Goal: Information Seeking & Learning: Learn about a topic

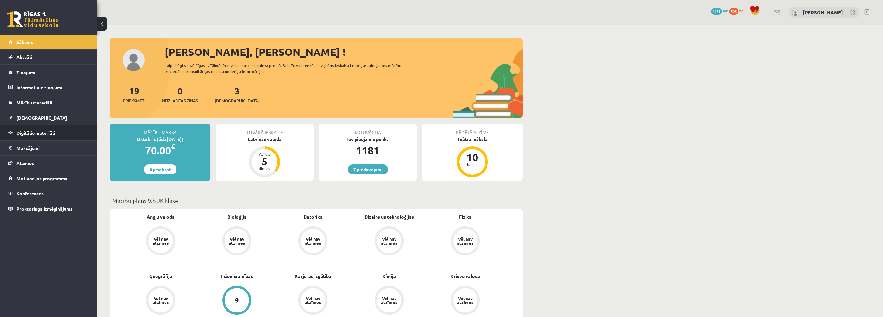
click at [36, 130] on span "Digitālie materiāli" at bounding box center [35, 133] width 38 height 6
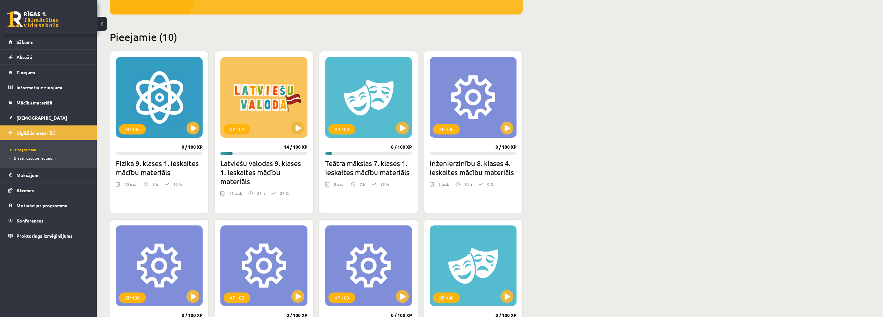
scroll to position [129, 0]
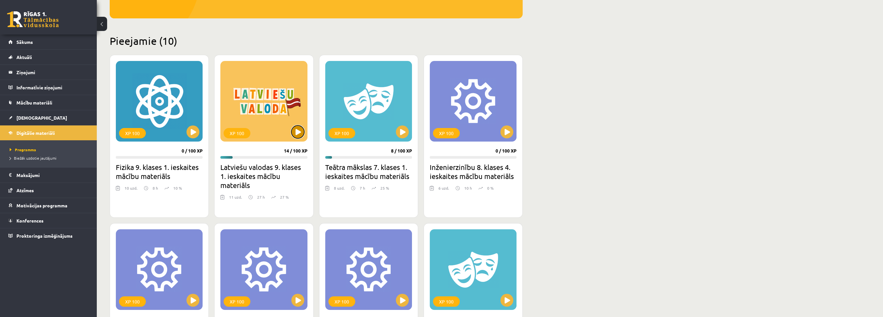
click at [299, 138] on button at bounding box center [297, 132] width 13 height 13
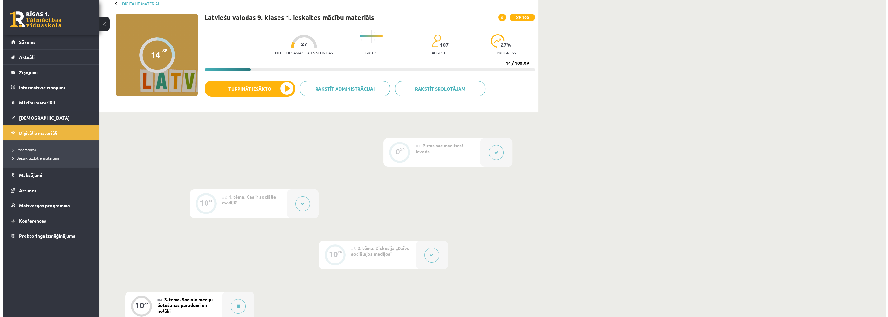
scroll to position [161, 0]
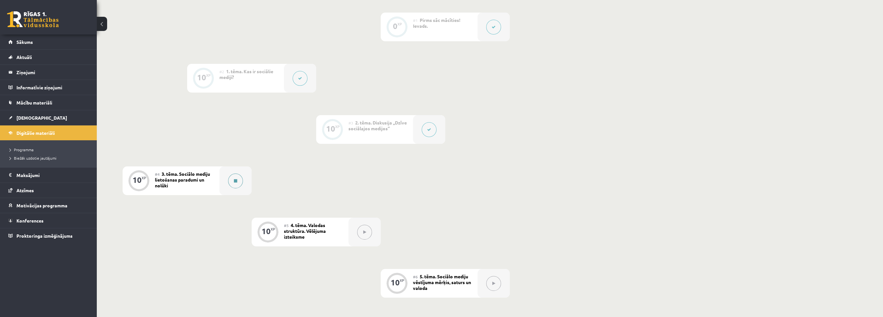
click at [239, 179] on button at bounding box center [235, 181] width 15 height 15
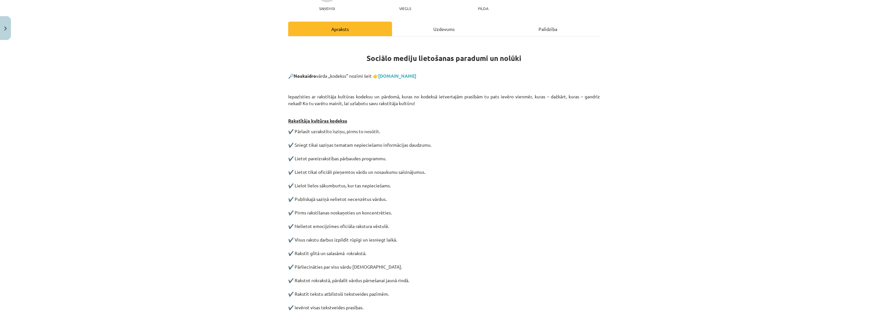
scroll to position [240, 0]
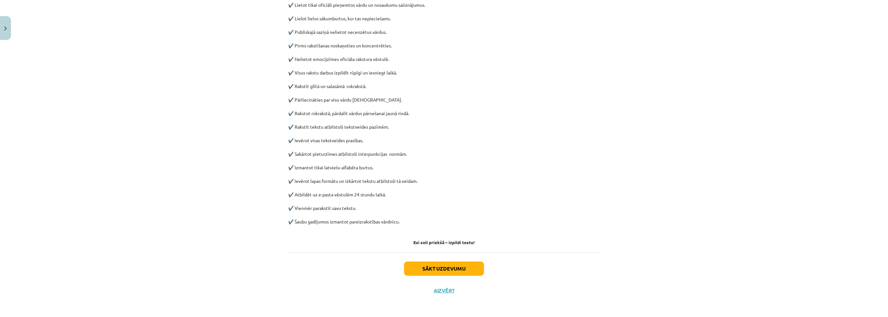
click at [464, 240] on strong "Esi soli priekšā – izpildi testu!" at bounding box center [443, 242] width 61 height 6
click at [423, 266] on button "Sākt uzdevumu" at bounding box center [444, 269] width 80 height 14
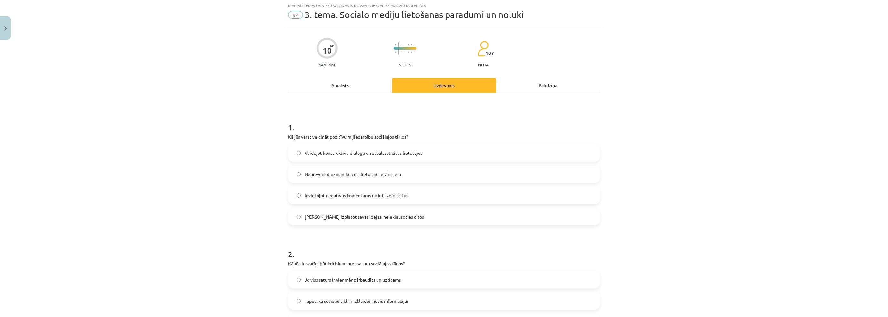
scroll to position [16, 0]
click at [321, 156] on span "Veidojot konstruktīvu dialogu un atbalstot citus lietotājus" at bounding box center [364, 153] width 118 height 7
click at [300, 153] on label "Veidojot konstruktīvu dialogu un atbalstot citus lietotājus" at bounding box center [444, 154] width 310 height 16
click at [230, 166] on div "Mācību tēma: Latviešu valodas 9. klases 1. ieskaites mācību materiāls #4 3. tēm…" at bounding box center [444, 158] width 888 height 317
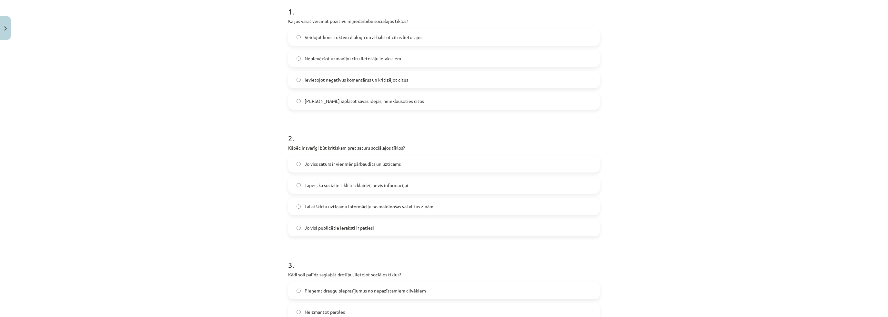
scroll to position [210, 0]
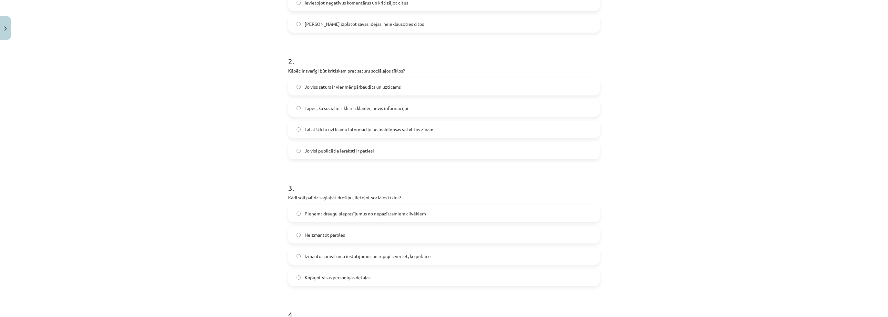
click at [310, 108] on span "Tāpēc, ka sociālie tīkli ir izklaidei, nevis informācijai" at bounding box center [357, 108] width 104 height 7
click at [238, 127] on div "Mācību tēma: Latviešu valodas 9. klases 1. ieskaites mācību materiāls #4 3. tēm…" at bounding box center [444, 158] width 888 height 317
click at [316, 129] on span "Lai atšķirtu uzticamu informāciju no maldinošas vai viltus ziņām" at bounding box center [369, 129] width 129 height 7
click at [207, 139] on div "Mācību tēma: Latviešu valodas 9. klases 1. ieskaites mācību materiāls #4 3. tēm…" at bounding box center [444, 158] width 888 height 317
click at [136, 215] on div "Mācību tēma: Latviešu valodas 9. klases 1. ieskaites mācību materiāls #4 3. tēm…" at bounding box center [444, 158] width 888 height 317
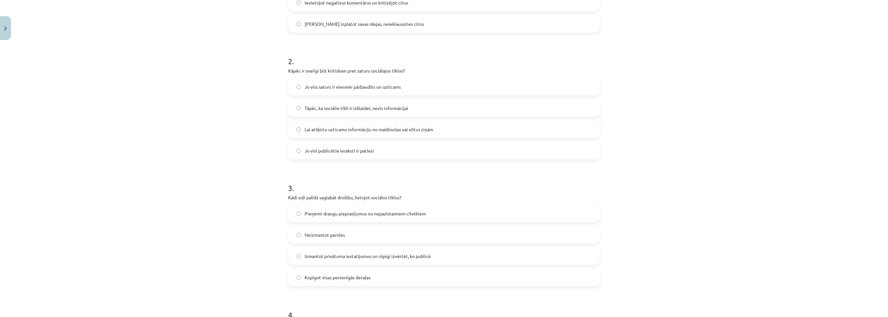
click at [311, 257] on span "Izmantot privātuma iestatījumus un rūpīgi izvērtēt, ko publicē" at bounding box center [368, 256] width 126 height 7
click at [260, 257] on div "Mācību tēma: Latviešu valodas 9. klases 1. ieskaites mācību materiāls #4 3. tēm…" at bounding box center [444, 158] width 888 height 317
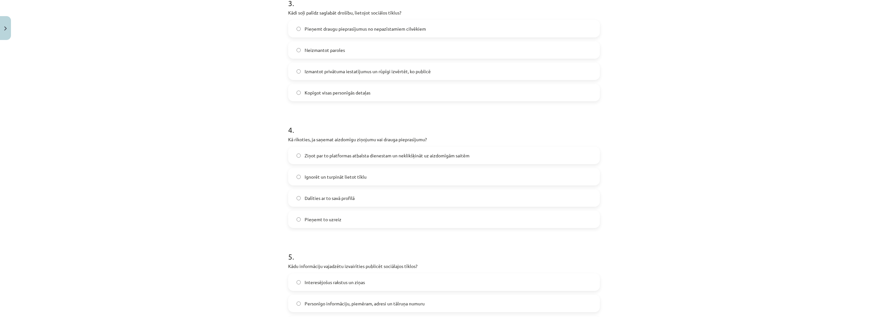
scroll to position [468, 0]
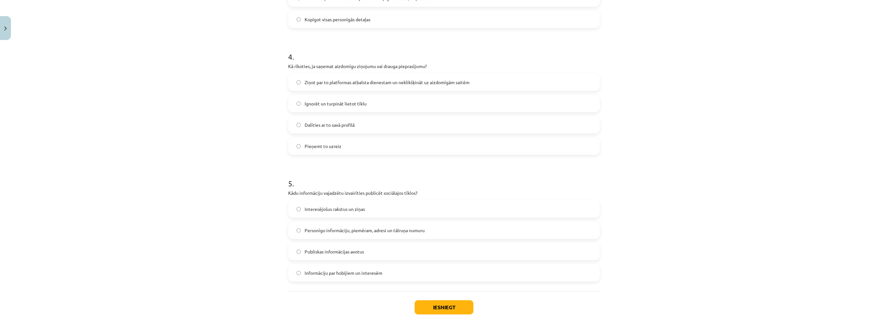
click at [336, 82] on span "Ziņot par to platformas atbalsta dienestam un neklikšķināt uz aizdomīgām saitēm" at bounding box center [387, 82] width 165 height 7
click at [163, 174] on div "Mācību tēma: Latviešu valodas 9. klases 1. ieskaites mācību materiāls #4 3. tēm…" at bounding box center [444, 158] width 888 height 317
click at [340, 231] on span "Personīgo informāciju, piemēram, adresi un tālruņa numuru" at bounding box center [365, 230] width 120 height 7
click at [441, 308] on button "Iesniegt" at bounding box center [444, 307] width 59 height 14
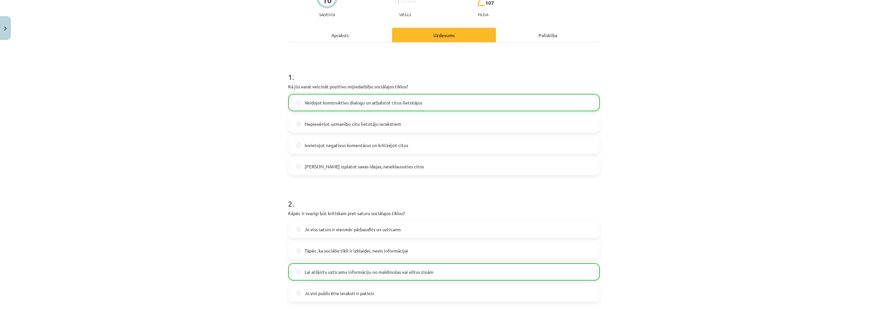
scroll to position [527, 0]
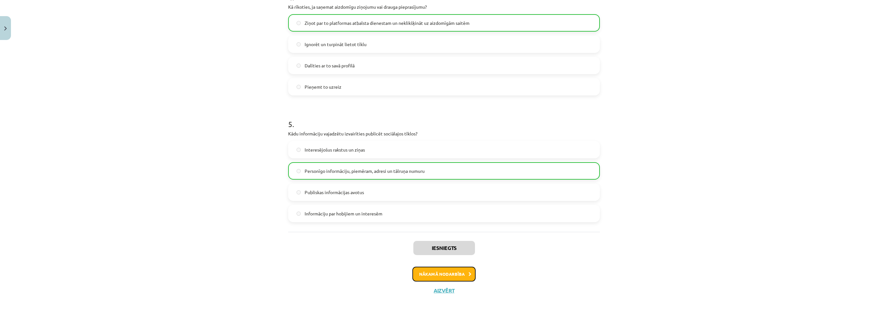
click at [424, 268] on button "Nākamā nodarbība" at bounding box center [443, 274] width 63 height 15
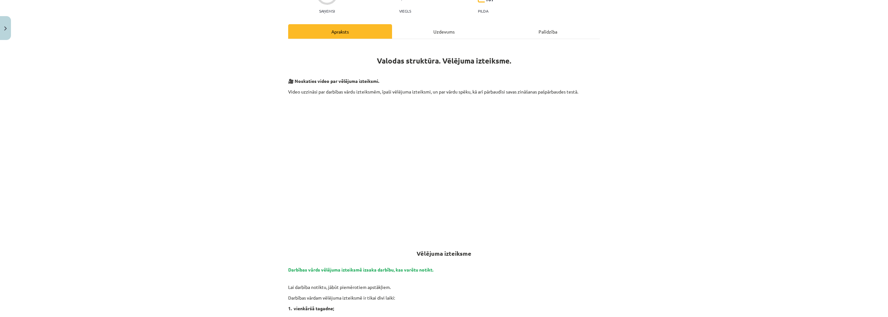
scroll to position [81, 0]
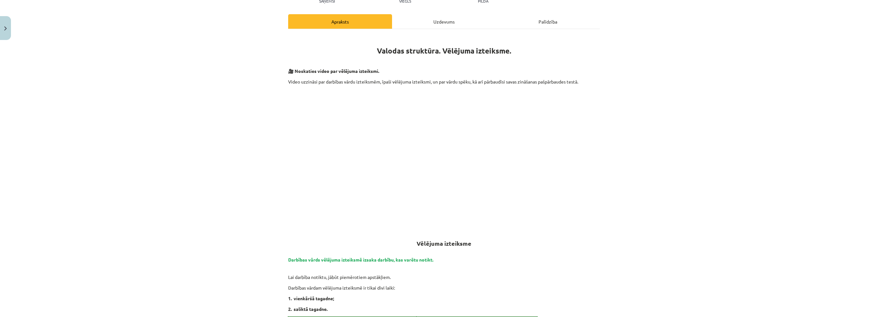
click at [295, 152] on p at bounding box center [444, 159] width 312 height 118
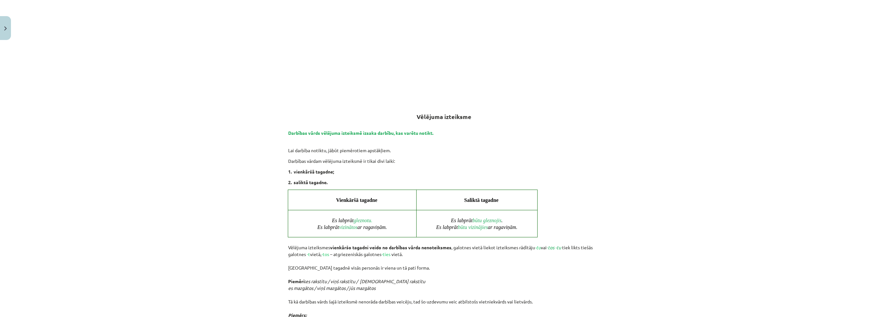
scroll to position [274, 0]
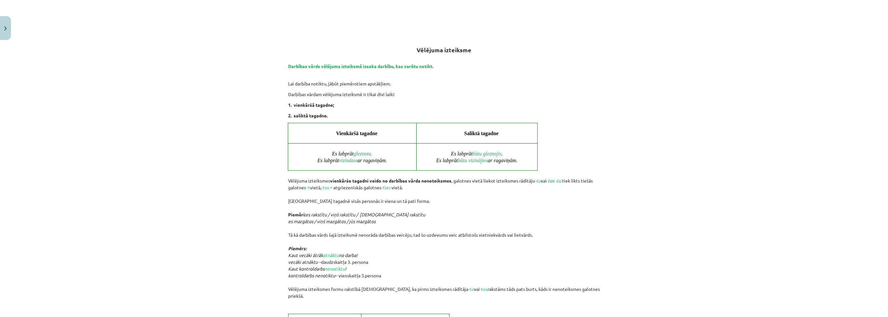
click at [261, 125] on div "Mācību tēma: Latviešu valodas 9. klases 1. ieskaites mācību materiāls #5 4. tēm…" at bounding box center [444, 158] width 888 height 317
